Goal: Transaction & Acquisition: Purchase product/service

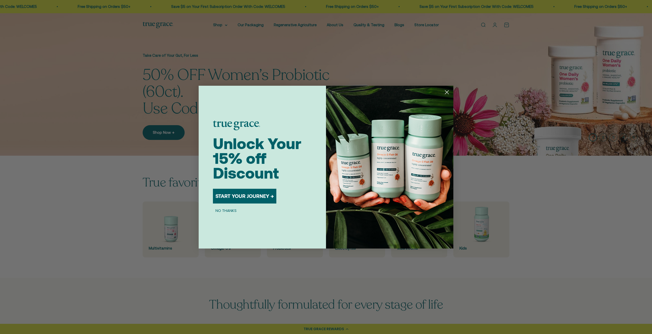
click at [230, 213] on button "NO THANKS" at bounding box center [226, 211] width 26 height 6
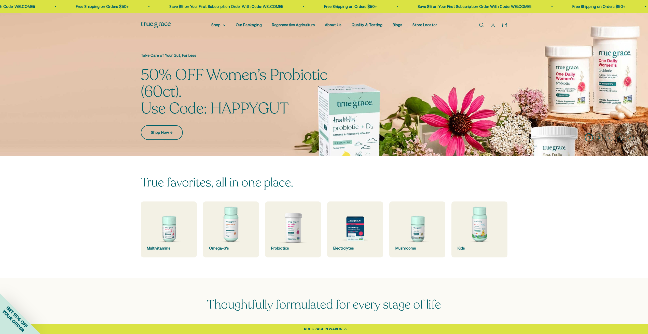
click at [170, 130] on link "Shop Now →" at bounding box center [162, 132] width 42 height 15
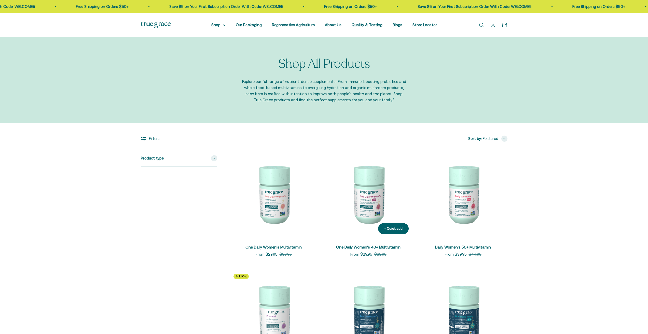
click at [360, 181] on img at bounding box center [368, 194] width 89 height 89
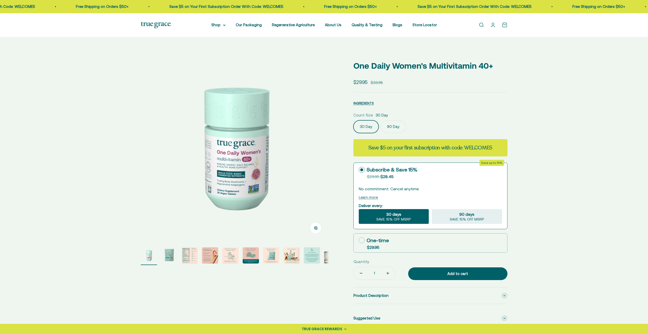
click at [387, 126] on label "90 Day" at bounding box center [393, 126] width 25 height 13
click at [353, 120] on input "90 Day" at bounding box center [353, 120] width 0 height 0
